Goal: Task Accomplishment & Management: Use online tool/utility

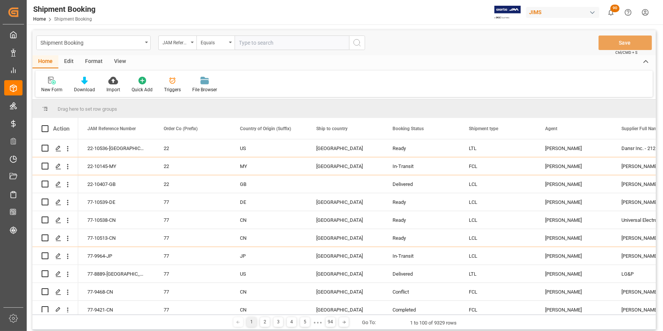
scroll to position [34, 0]
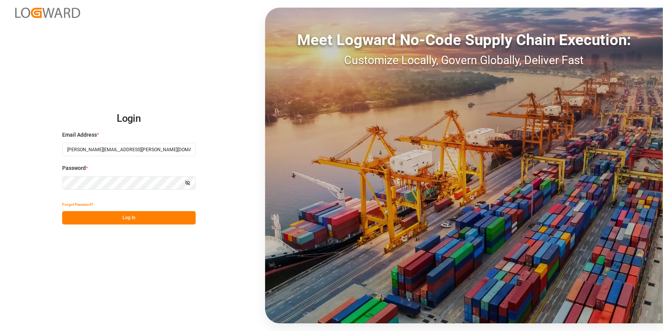
click at [115, 222] on button "Log In" at bounding box center [129, 217] width 134 height 13
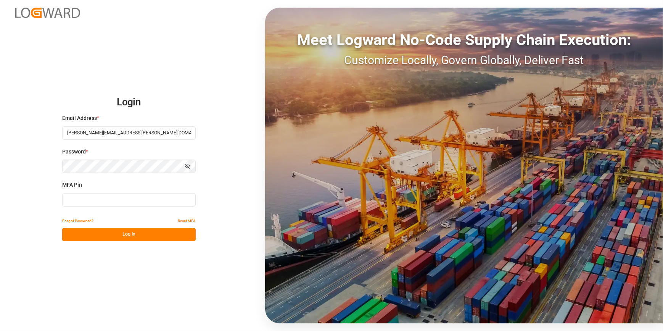
click at [106, 205] on input at bounding box center [129, 199] width 134 height 13
type input "815977"
click at [189, 235] on button "Log In" at bounding box center [129, 234] width 134 height 13
